Goal: Register for event/course

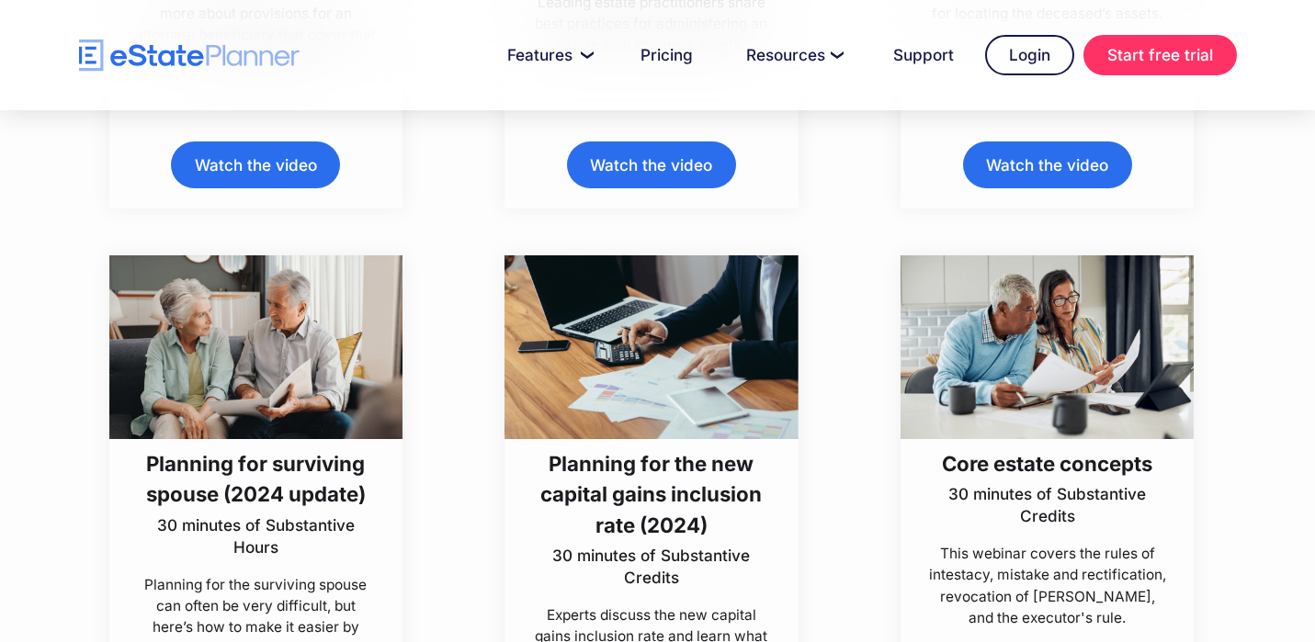
scroll to position [2909, 0]
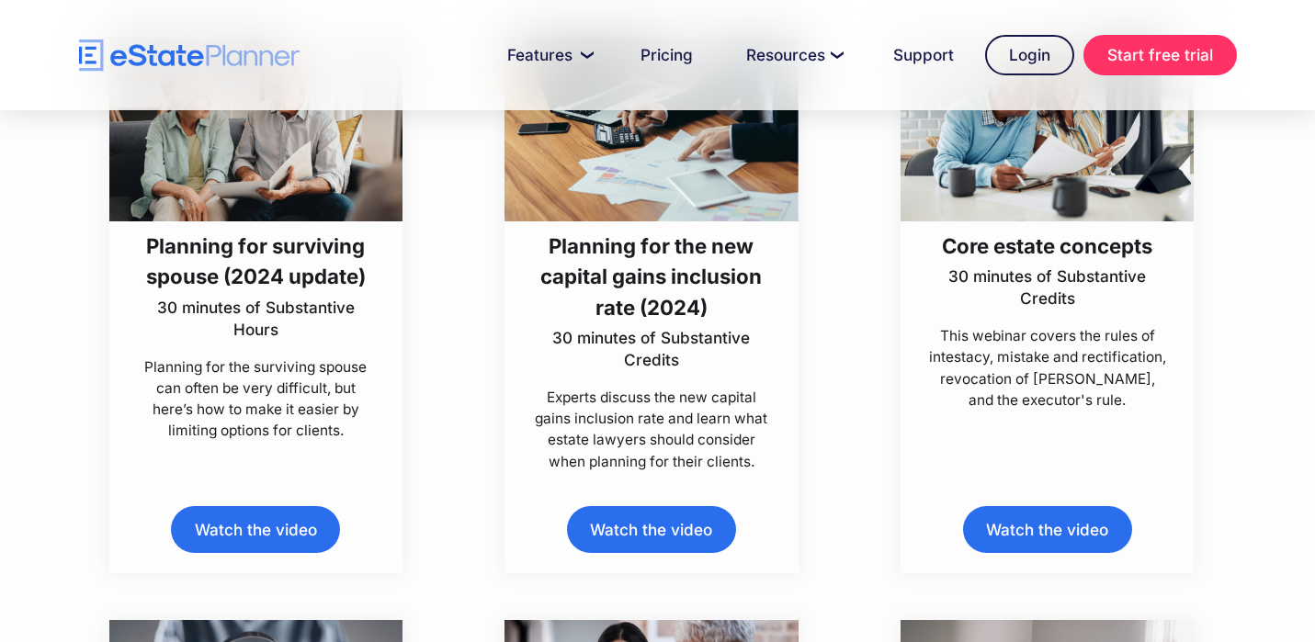
click at [58, 442] on div "Planning for surviving spouse (2024 update) 30 minutes of Substantive Hours Pla…" at bounding box center [256, 306] width 396 height 536
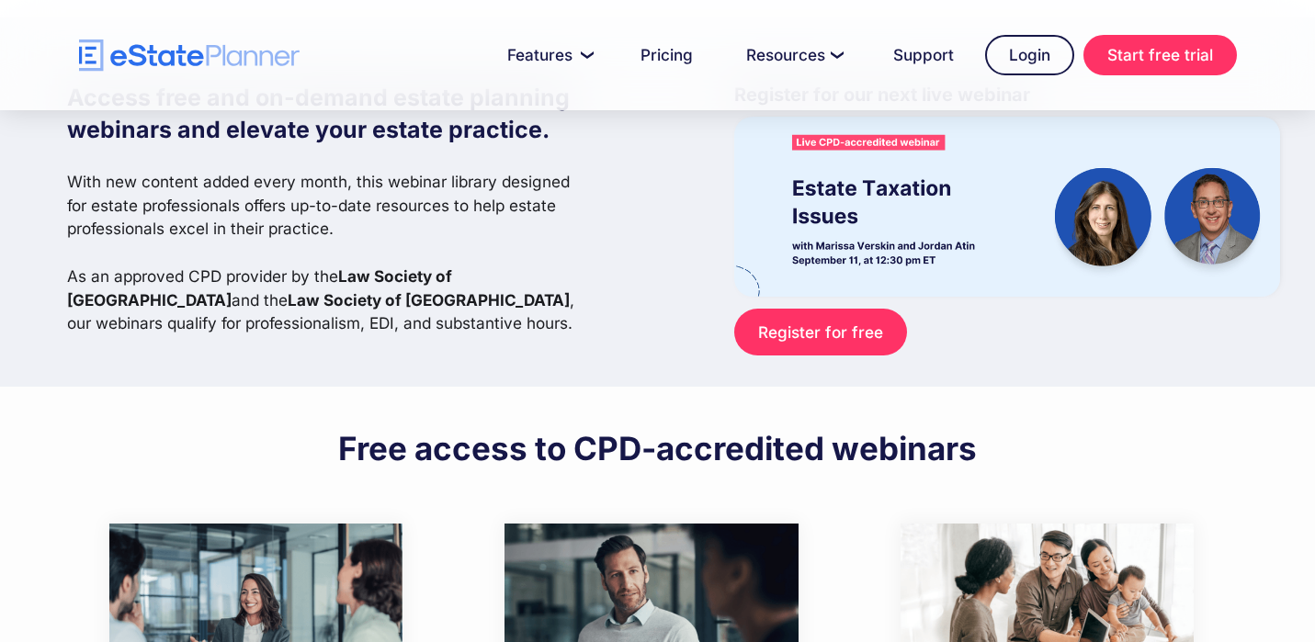
scroll to position [0, 0]
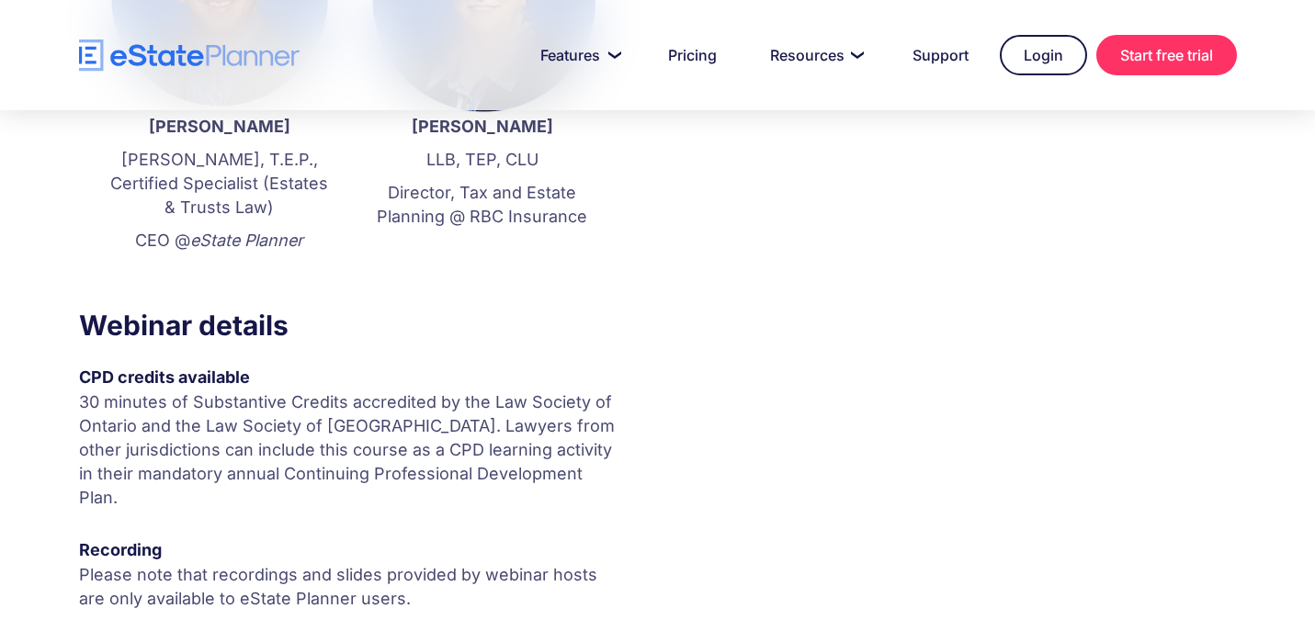
scroll to position [765, 0]
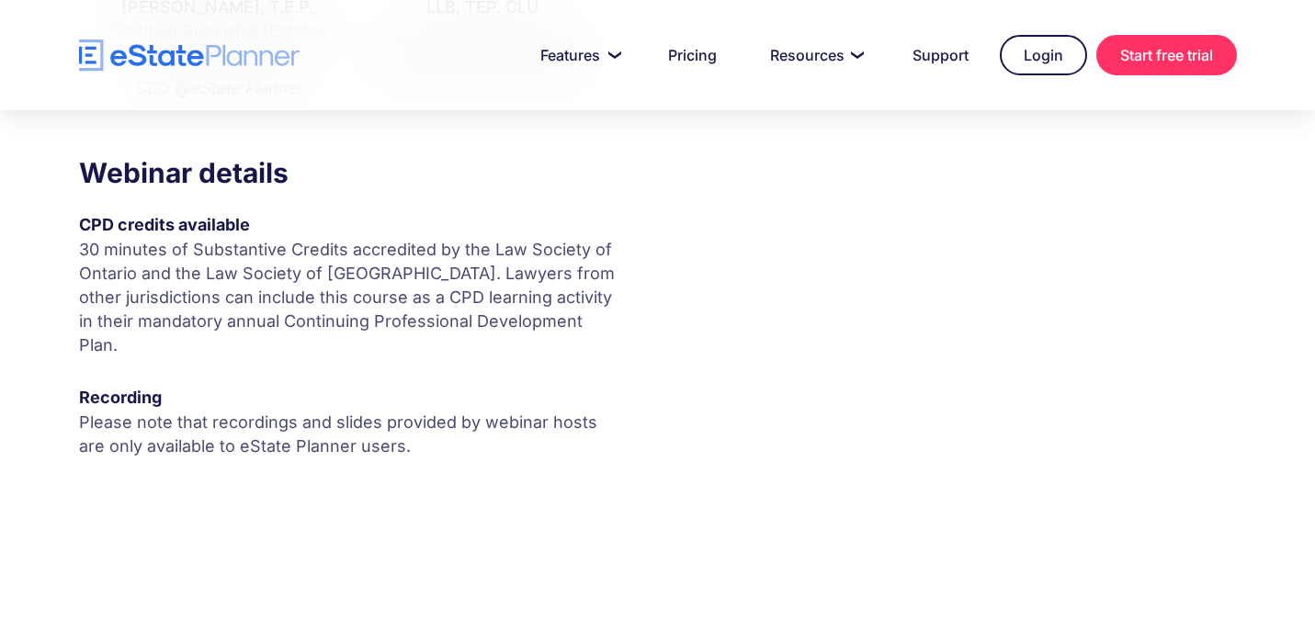
drag, startPoint x: 109, startPoint y: 541, endPoint x: 103, endPoint y: 518, distance: 23.8
drag, startPoint x: 931, startPoint y: 381, endPoint x: 944, endPoint y: 345, distance: 38.4
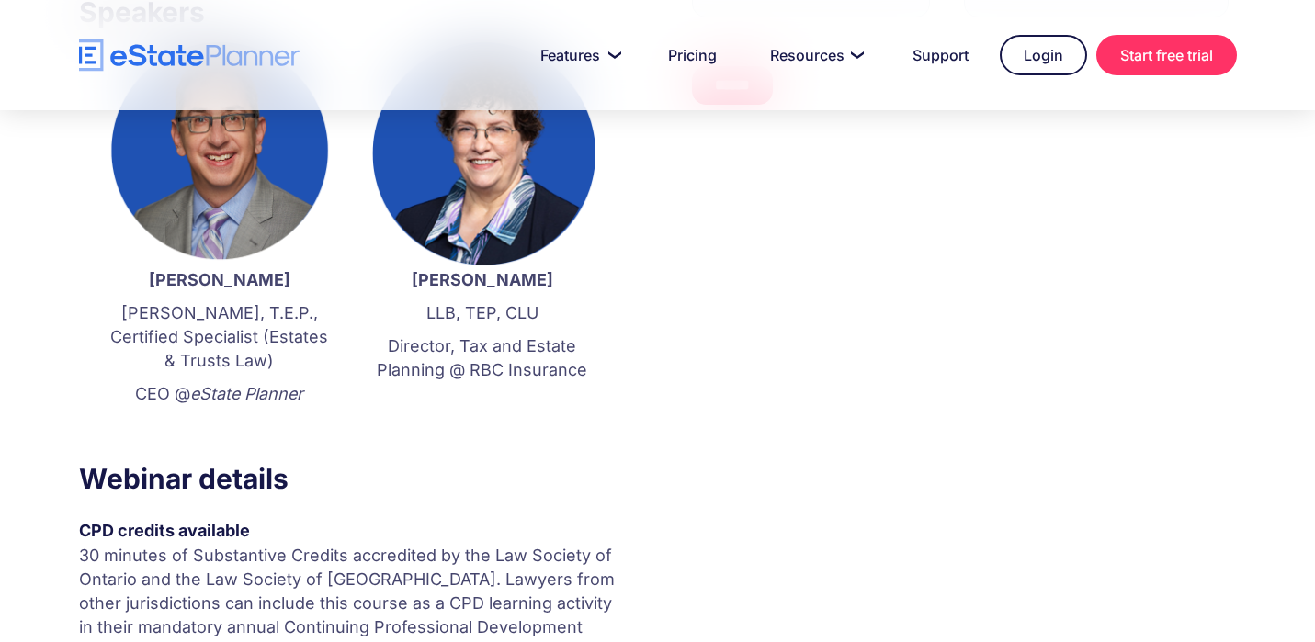
scroll to position [0, 0]
